Goal: Navigation & Orientation: Find specific page/section

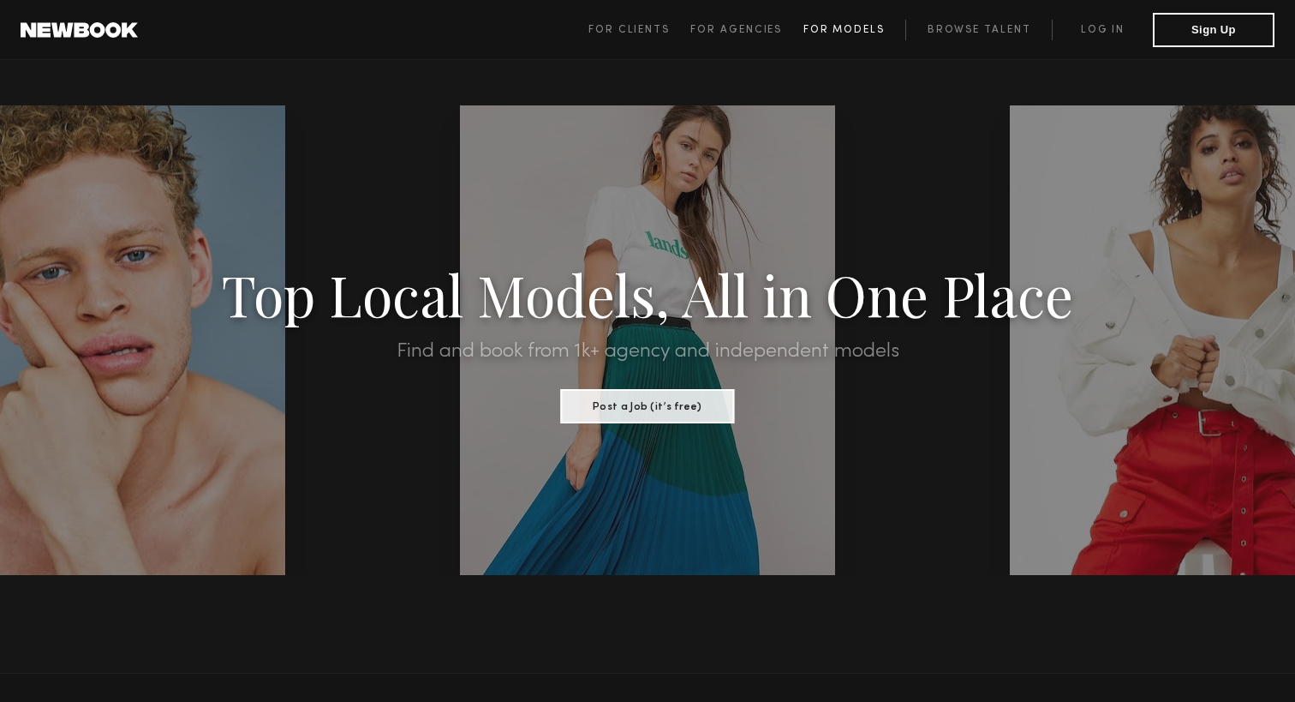
click at [827, 34] on span "For Models" at bounding box center [843, 30] width 81 height 10
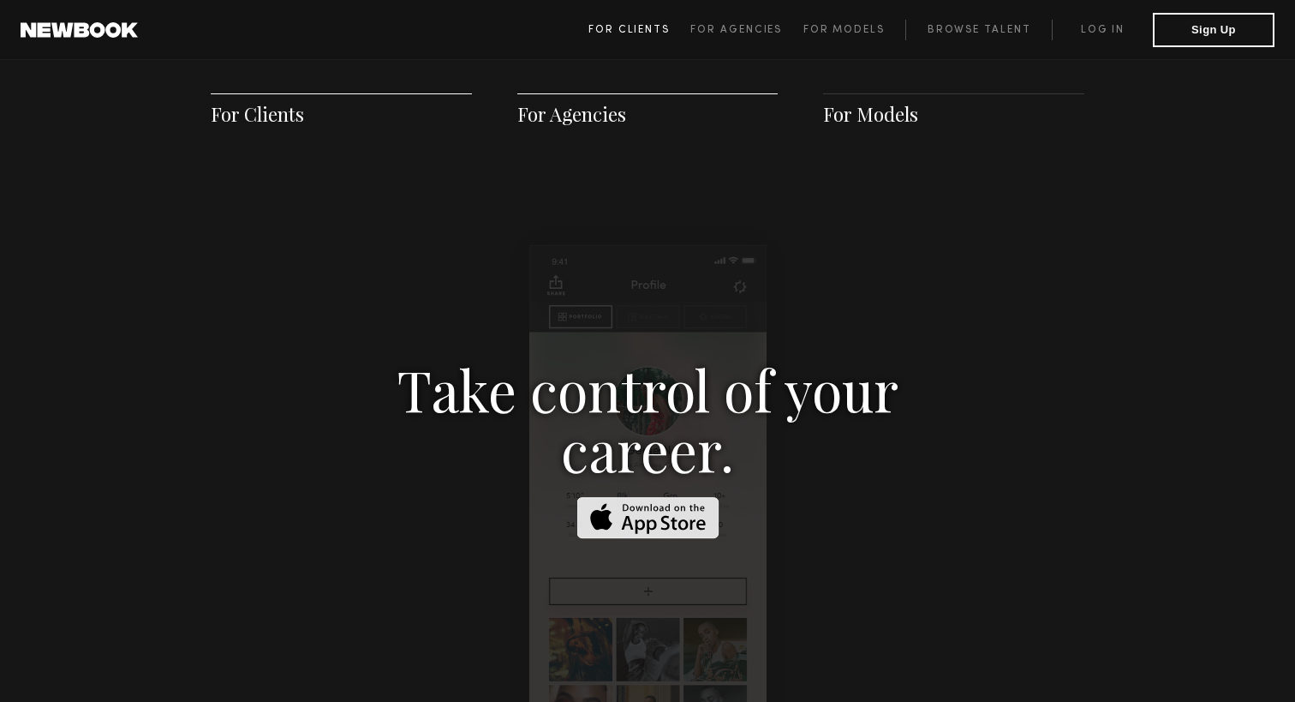
click at [659, 25] on span "For Clients" at bounding box center [628, 30] width 81 height 10
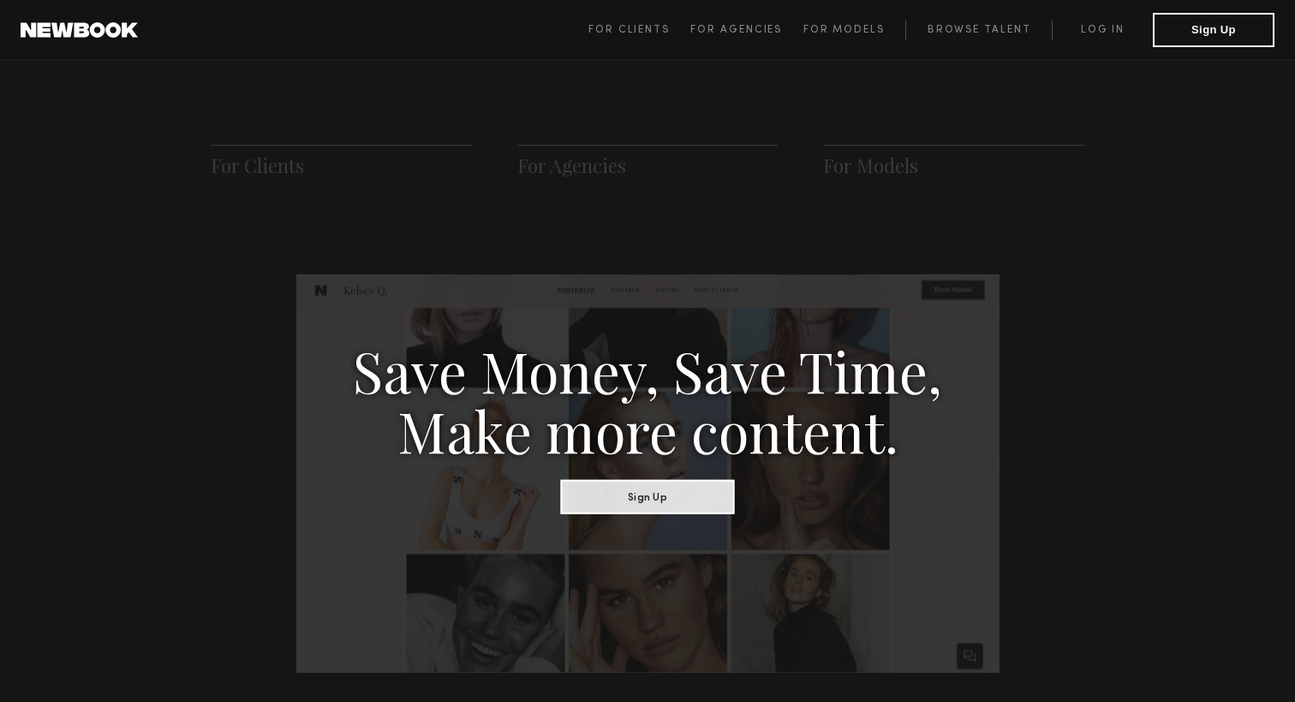
scroll to position [805, 0]
click at [852, 36] on link "For Models" at bounding box center [854, 30] width 103 height 21
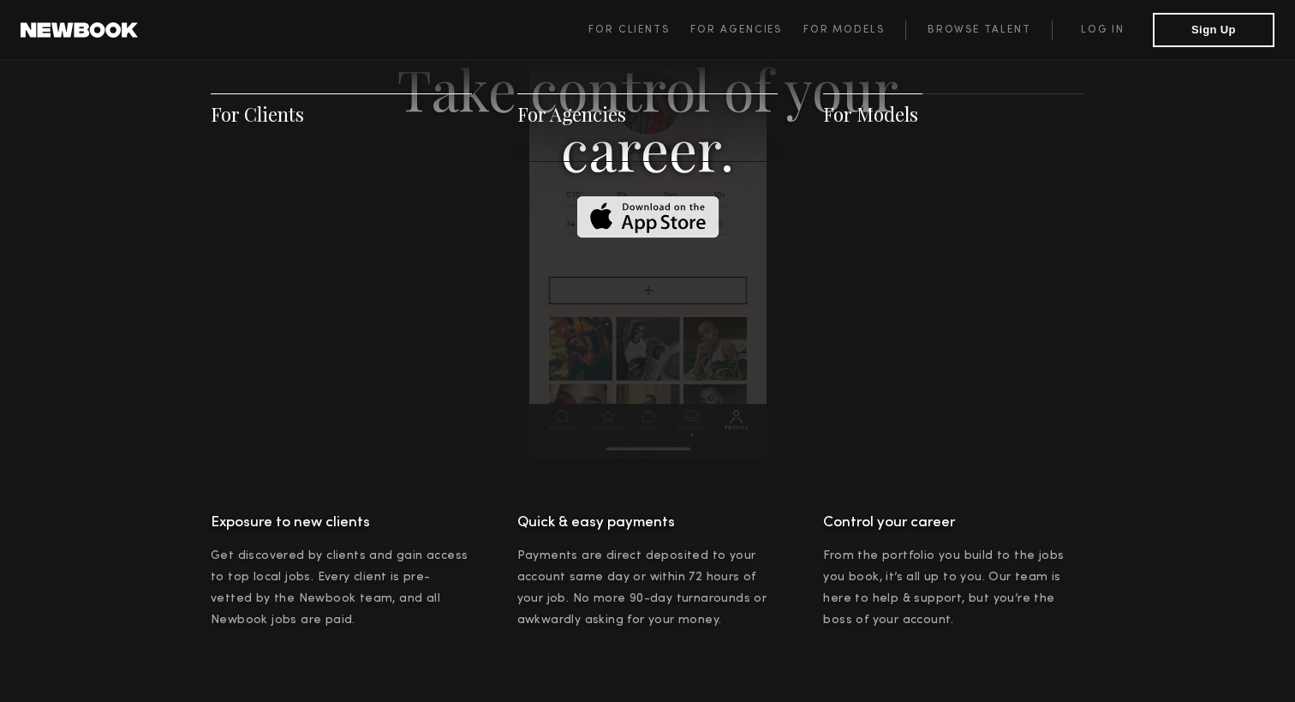
scroll to position [2810, 0]
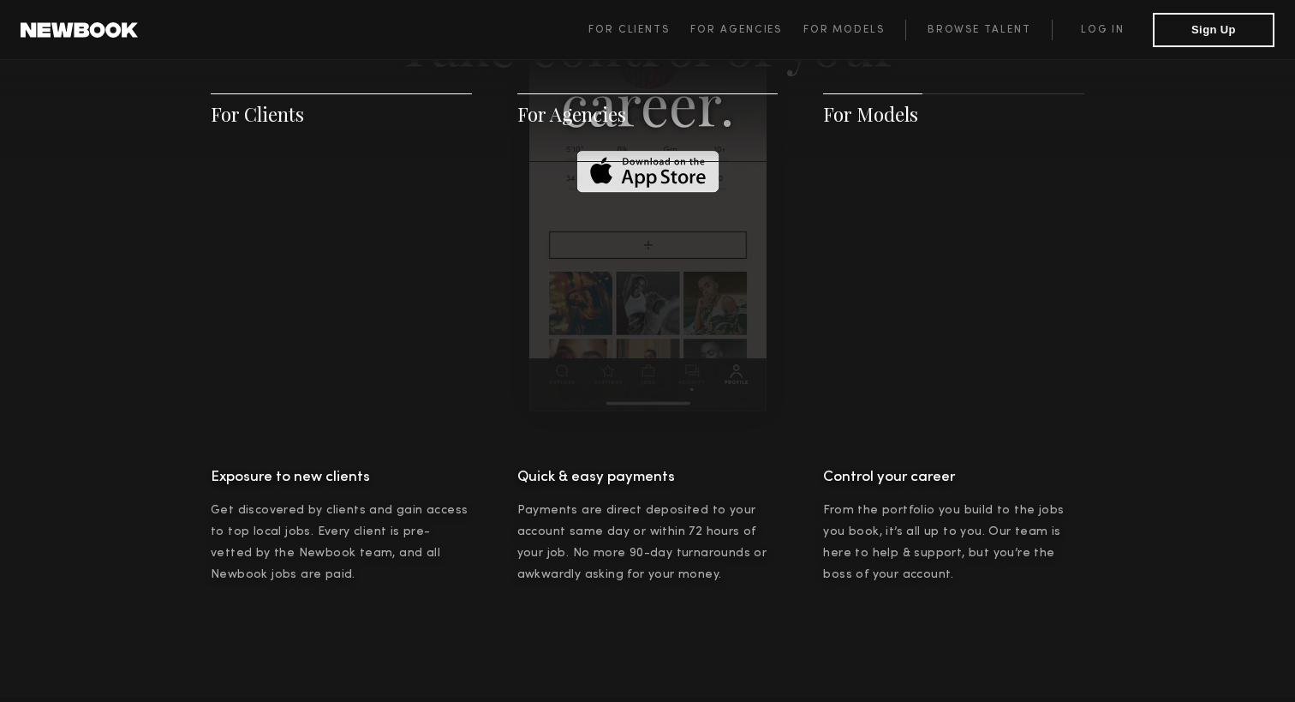
click at [626, 42] on span "For Clients For Agencies For Models Browse Talent Log in Sign Up" at bounding box center [931, 30] width 686 height 34
click at [626, 21] on link "For Clients" at bounding box center [639, 30] width 102 height 21
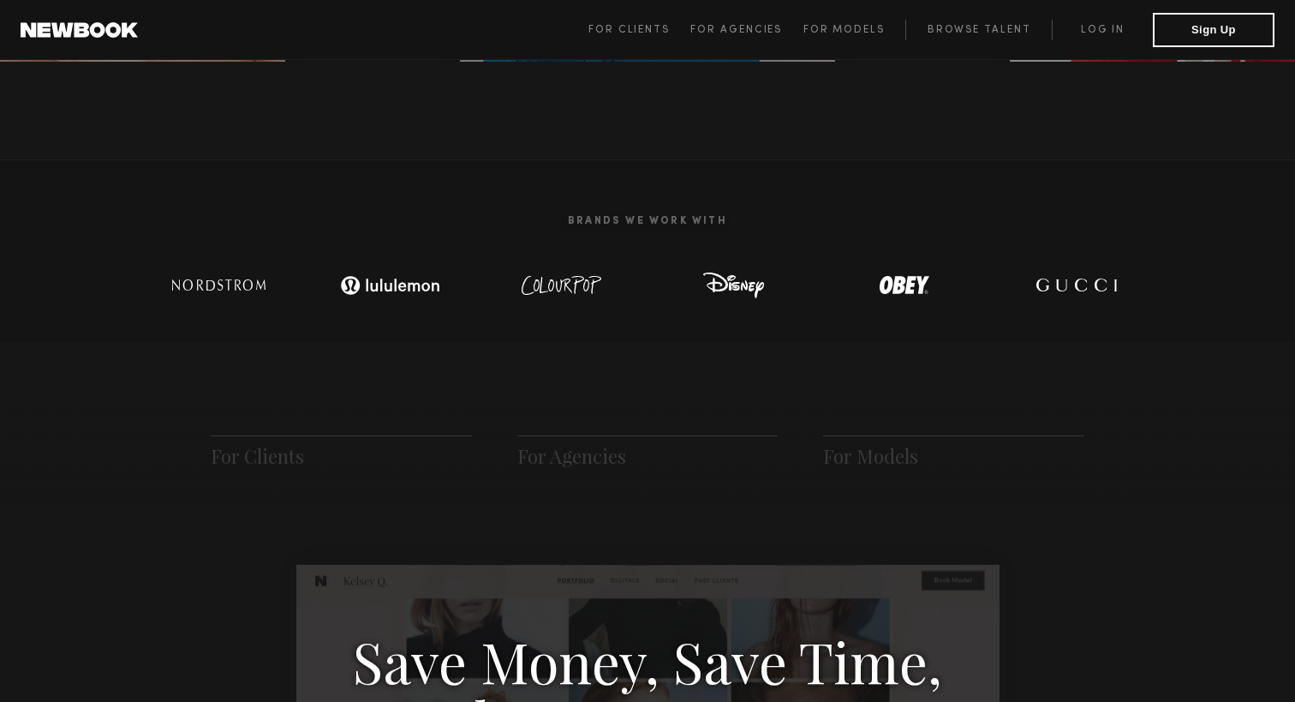
scroll to position [505, 0]
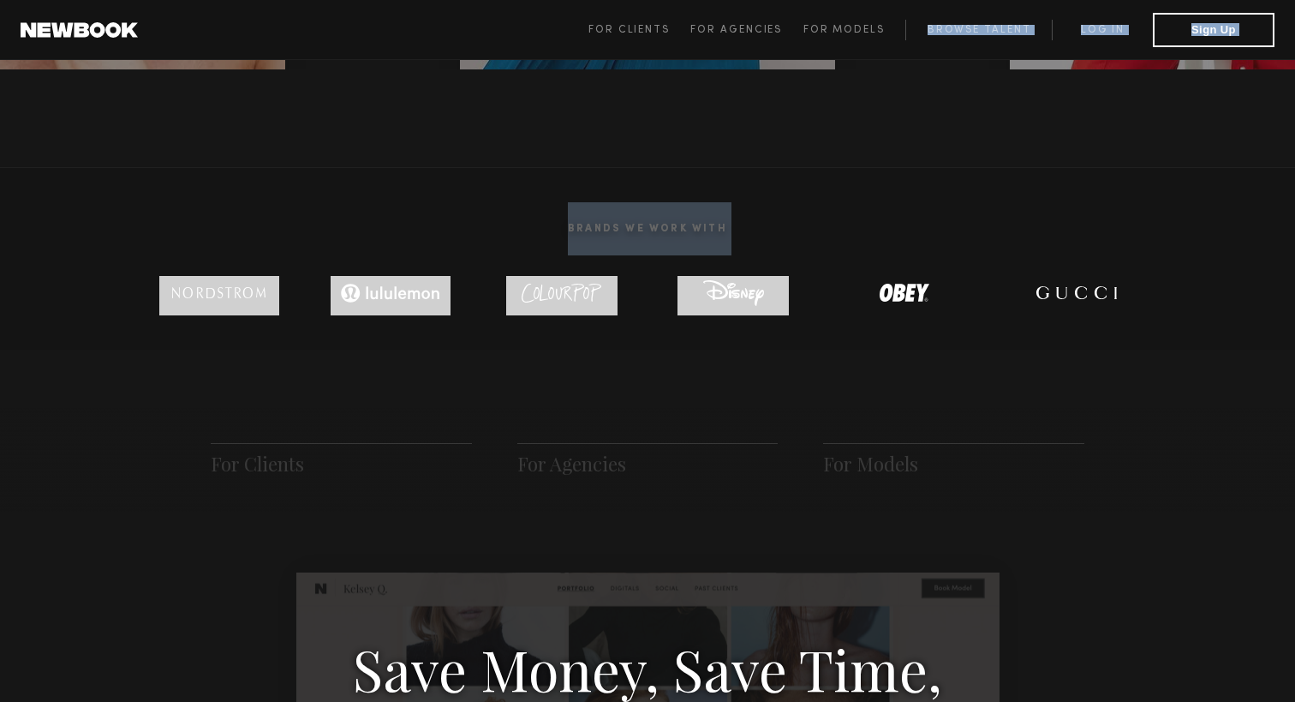
drag, startPoint x: 980, startPoint y: 29, endPoint x: 810, endPoint y: 266, distance: 291.7
click at [127, 31] on link at bounding box center [79, 29] width 117 height 15
